Goal: Task Accomplishment & Management: Manage account settings

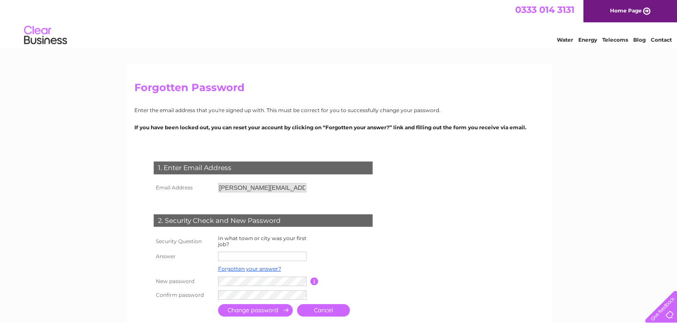
click at [253, 255] on input "text" at bounding box center [262, 255] width 88 height 9
type input "TROON"
click at [490, 265] on form "1. Enter Email Address Email Address [EMAIL_ADDRESS][DOMAIN_NAME] Cancel" at bounding box center [338, 240] width 409 height 192
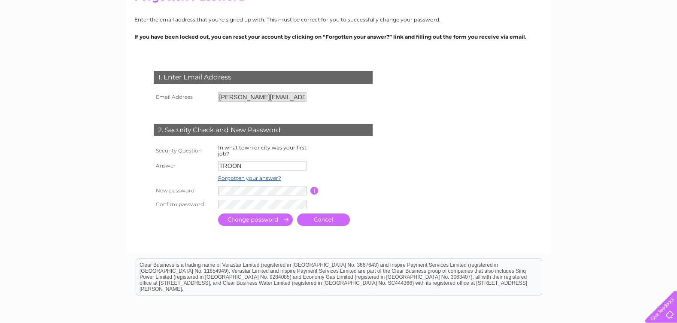
scroll to position [103, 0]
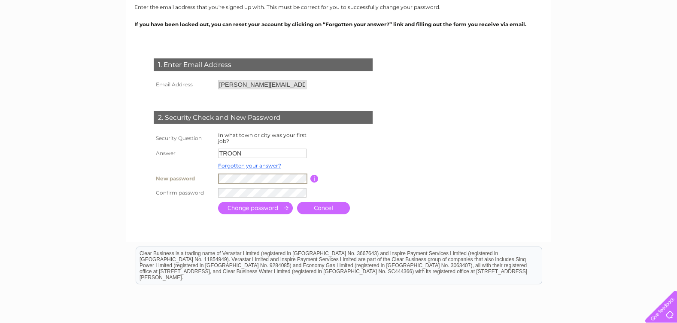
click at [177, 227] on div at bounding box center [264, 224] width 261 height 17
click at [442, 180] on form "1. Enter Email Address Email Address [EMAIL_ADDRESS][DOMAIN_NAME] Cancel" at bounding box center [338, 137] width 409 height 192
click at [268, 205] on input "submit" at bounding box center [255, 207] width 75 height 12
